Goal: Task Accomplishment & Management: Manage account settings

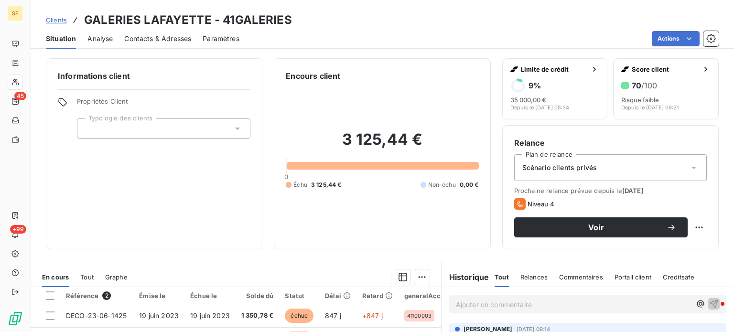
scroll to position [143, 0]
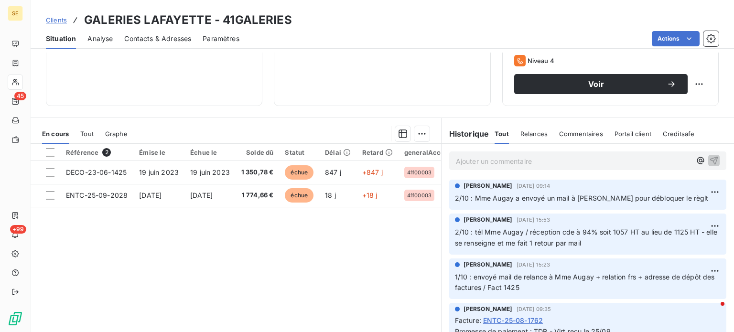
click at [60, 21] on span "Clients" at bounding box center [56, 20] width 21 height 8
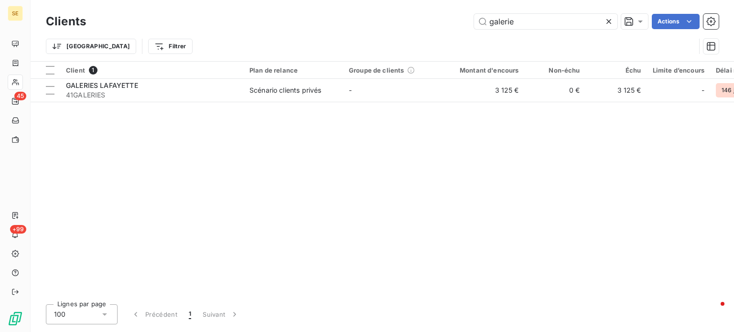
drag, startPoint x: 540, startPoint y: 22, endPoint x: 368, endPoint y: 28, distance: 172.2
click at [369, 27] on div "galerie Actions" at bounding box center [409, 21] width 622 height 15
type input "vinci facili"
click at [151, 78] on th "Client 1" at bounding box center [152, 70] width 184 height 17
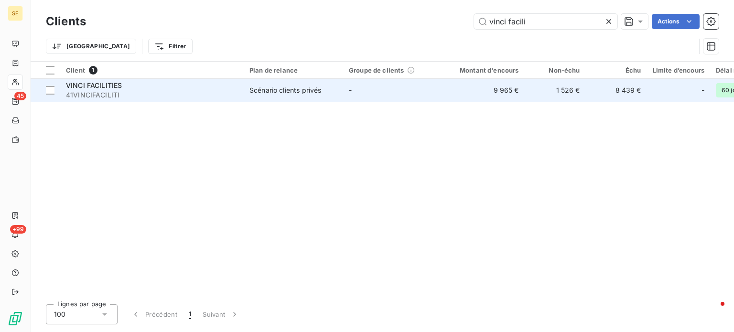
click at [145, 95] on span "41VINCIFACILITI" at bounding box center [152, 95] width 172 height 10
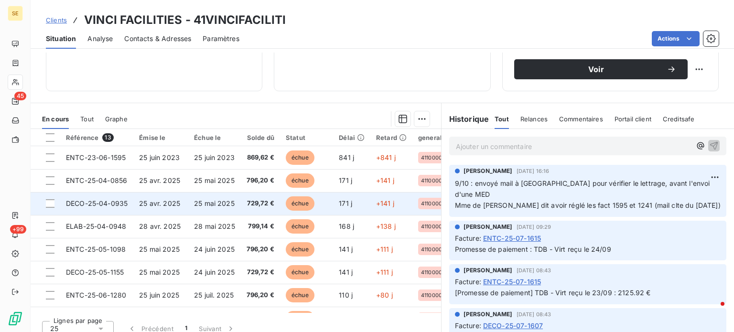
scroll to position [167, 0]
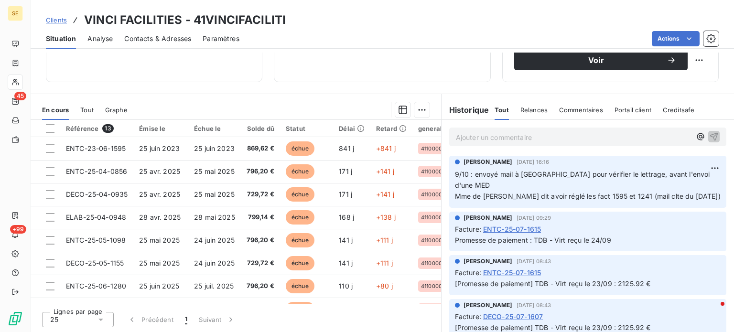
click at [141, 40] on span "Contacts & Adresses" at bounding box center [157, 39] width 67 height 10
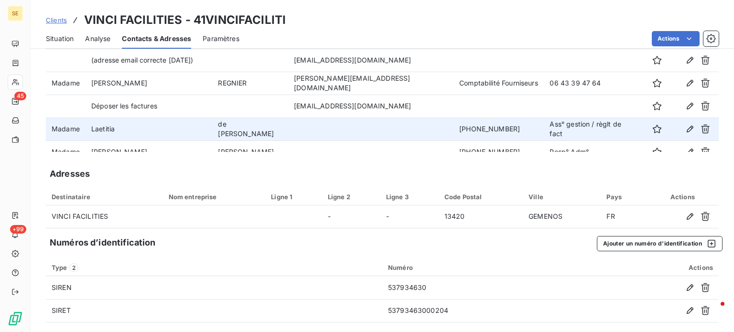
scroll to position [11, 0]
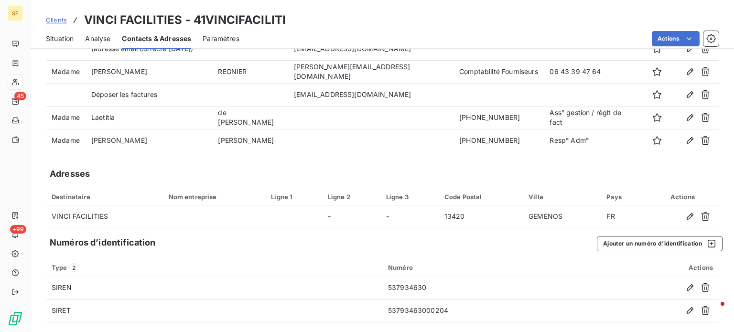
click at [55, 34] on span "Situation" at bounding box center [60, 39] width 28 height 10
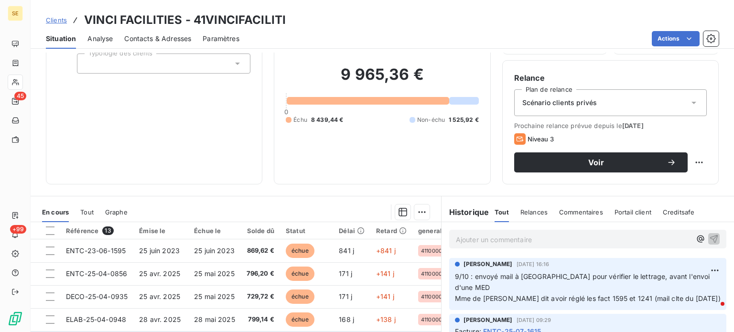
scroll to position [143, 0]
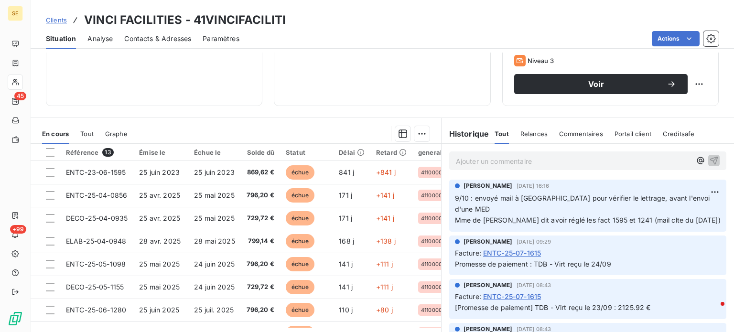
click at [144, 40] on span "Contacts & Adresses" at bounding box center [157, 39] width 67 height 10
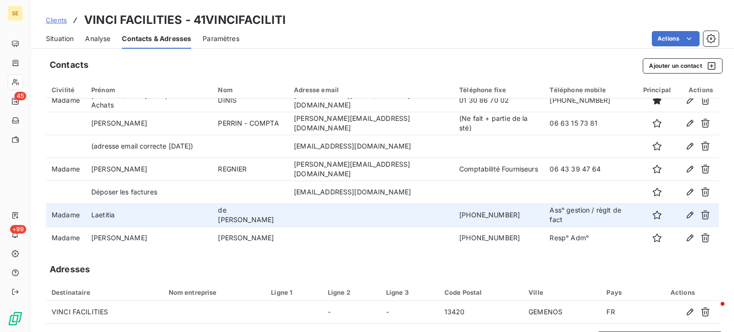
scroll to position [11, 0]
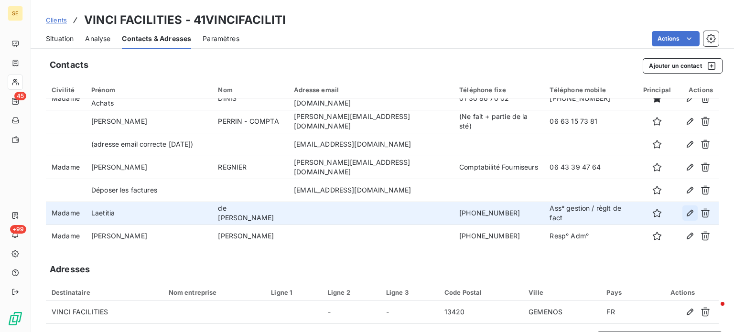
click at [687, 212] on icon "button" at bounding box center [690, 213] width 7 height 7
type input "Laetitia"
type input "de [PERSON_NAME]"
type input "[PHONE_NUMBER]"
type input "Ass° gestion / règlt de fact"
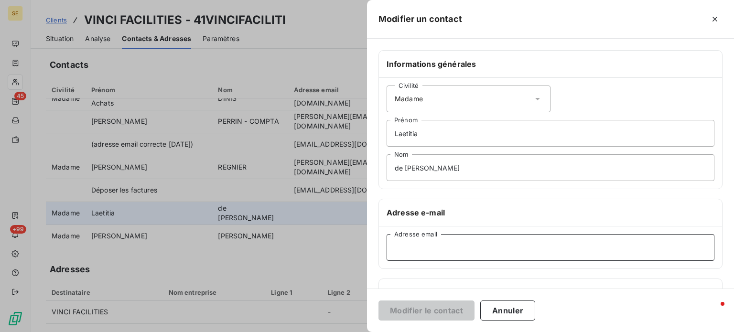
click at [423, 246] on input "Adresse email" at bounding box center [551, 247] width 328 height 27
paste input "[EMAIL_ADDRESS][DOMAIN_NAME]"
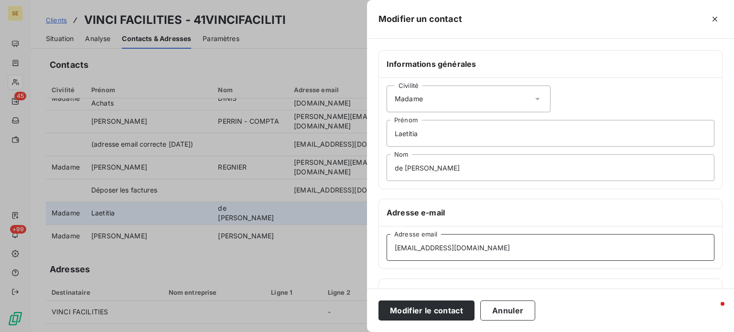
type input "[EMAIL_ADDRESS][DOMAIN_NAME]"
click at [379, 301] on button "Modifier le contact" at bounding box center [427, 311] width 96 height 20
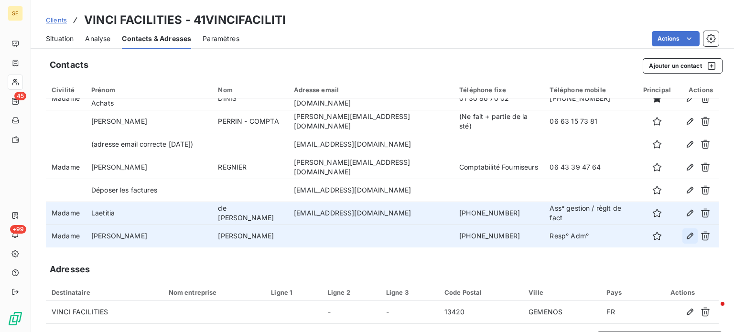
click at [687, 235] on icon "button" at bounding box center [690, 236] width 7 height 7
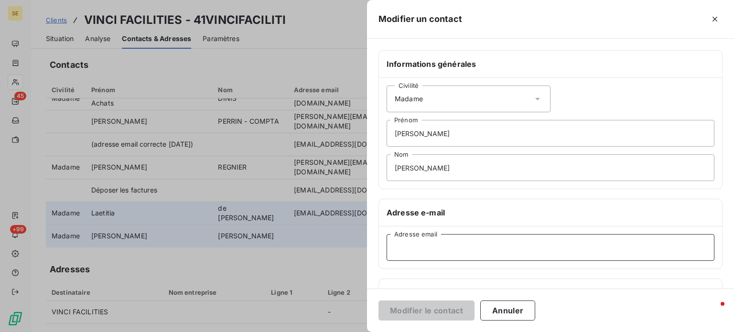
click at [413, 256] on input "Adresse email" at bounding box center [551, 247] width 328 height 27
paste input "[EMAIL_ADDRESS][DOMAIN_NAME]"
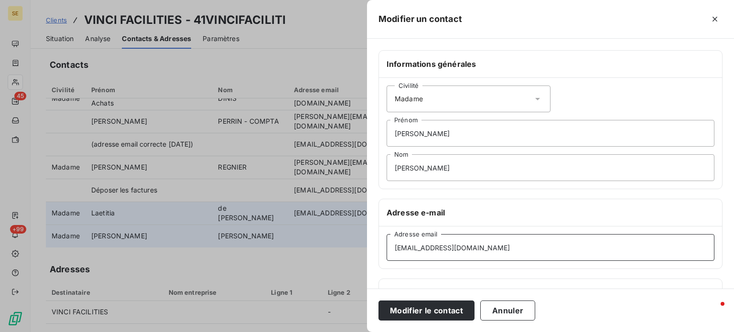
type input "[EMAIL_ADDRESS][DOMAIN_NAME]"
click at [379, 301] on button "Modifier le contact" at bounding box center [427, 311] width 96 height 20
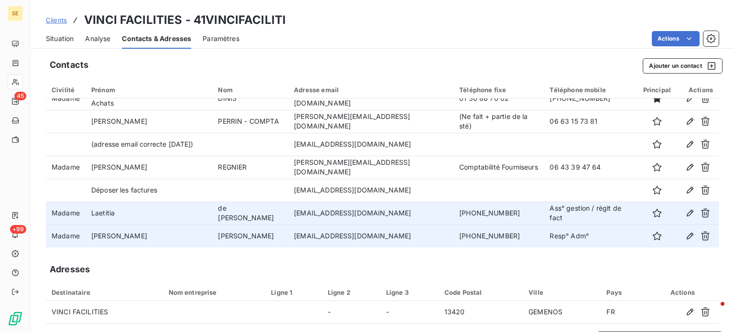
click at [54, 40] on span "Situation" at bounding box center [60, 39] width 28 height 10
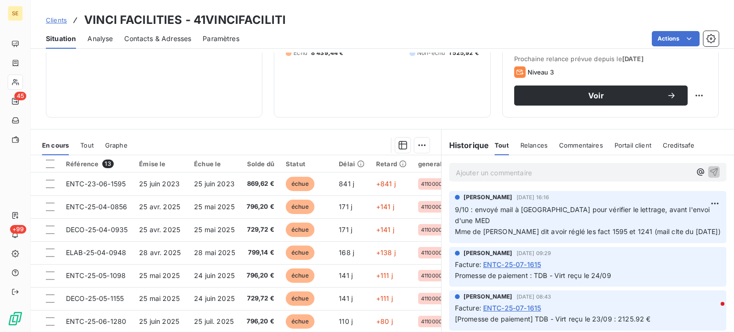
scroll to position [143, 0]
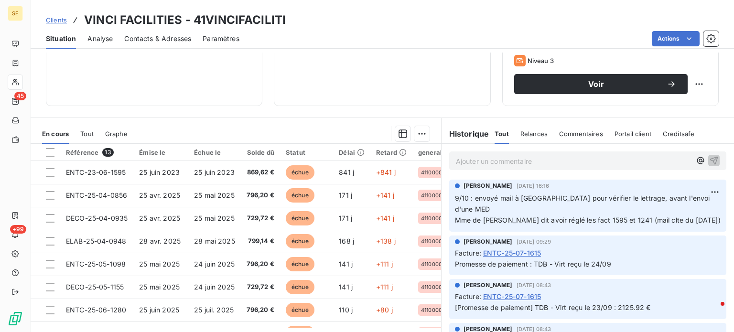
click at [53, 22] on span "Clients" at bounding box center [56, 20] width 21 height 8
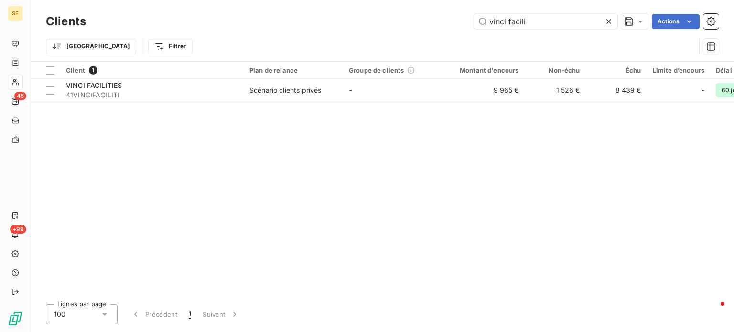
drag, startPoint x: 549, startPoint y: 21, endPoint x: 268, endPoint y: 11, distance: 281.8
click at [268, 11] on div "Clients vinci facili Actions" at bounding box center [382, 21] width 673 height 20
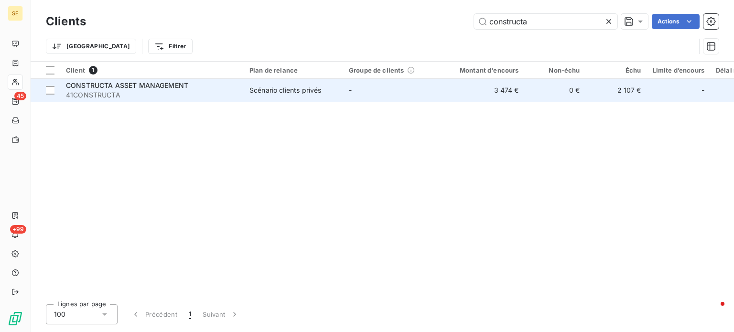
type input "constructa"
click at [122, 84] on span "CONSTRUCTA ASSET MANAGEMENT" at bounding box center [127, 85] width 122 height 8
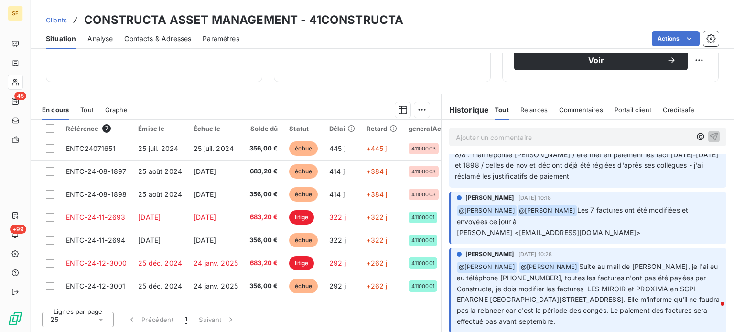
scroll to position [191, 0]
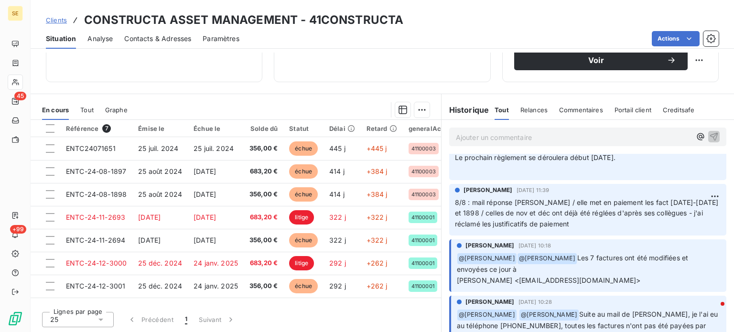
click at [150, 39] on span "Contacts & Adresses" at bounding box center [157, 39] width 67 height 10
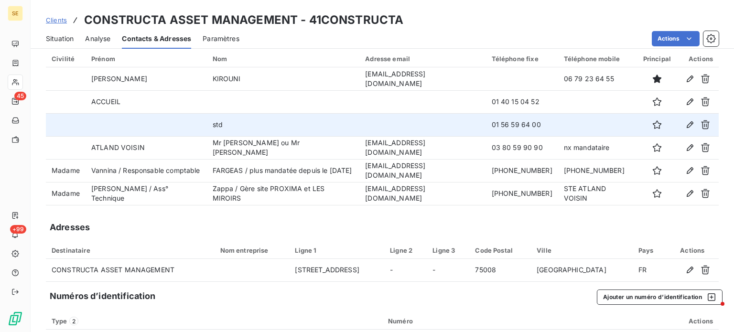
scroll to position [48, 0]
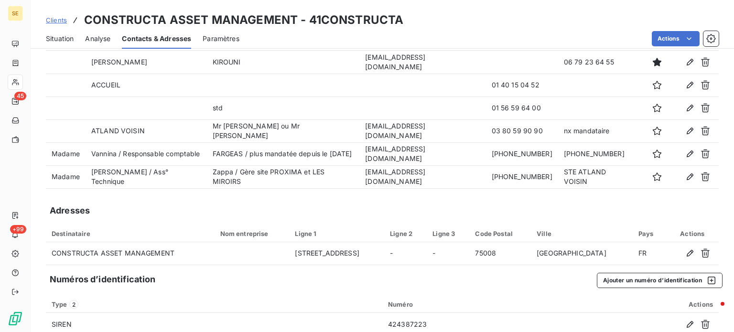
click at [63, 38] on span "Situation" at bounding box center [60, 39] width 28 height 10
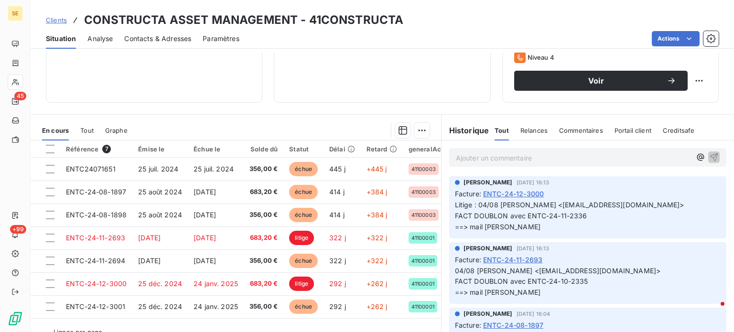
scroll to position [167, 0]
